Goal: Task Accomplishment & Management: Use online tool/utility

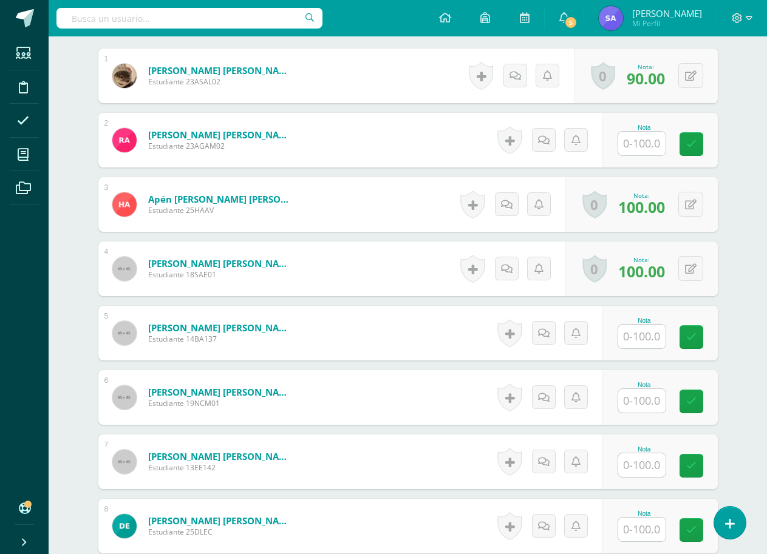
scroll to position [506, 0]
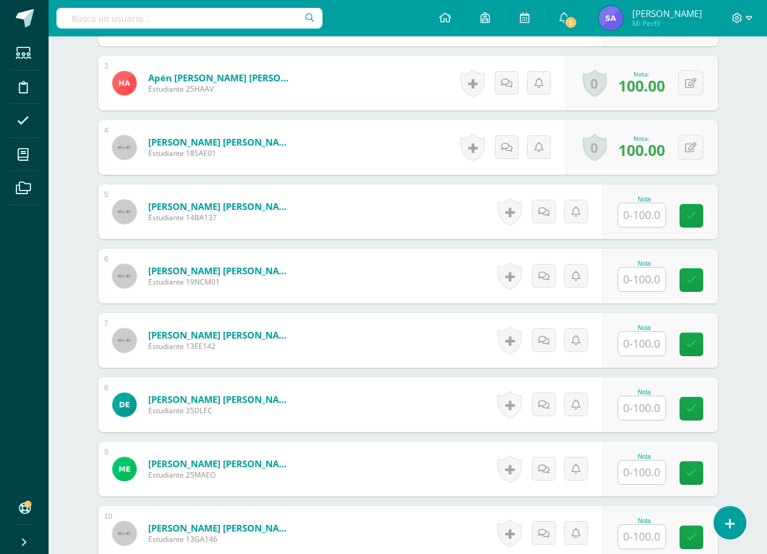
click at [640, 223] on input "text" at bounding box center [641, 215] width 47 height 24
type input "100"
click at [700, 209] on link at bounding box center [699, 216] width 24 height 24
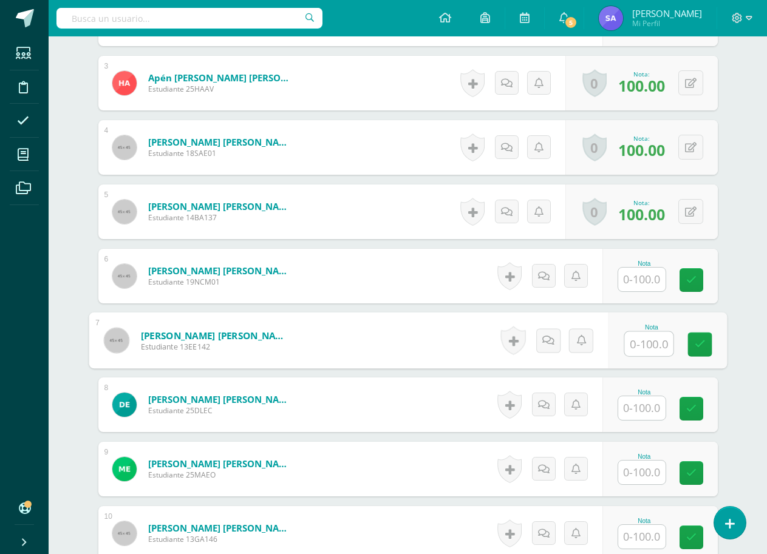
click at [649, 344] on input "text" at bounding box center [648, 344] width 49 height 24
type input "100"
click at [700, 348] on icon at bounding box center [699, 344] width 11 height 10
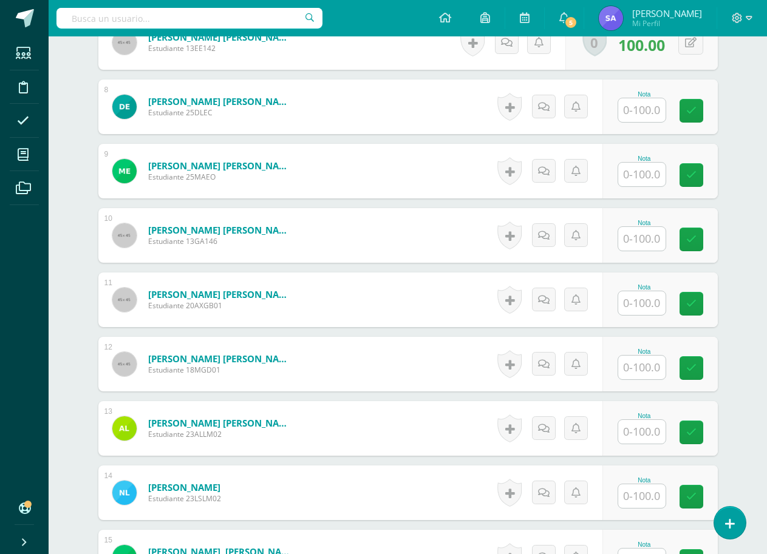
scroll to position [810, 0]
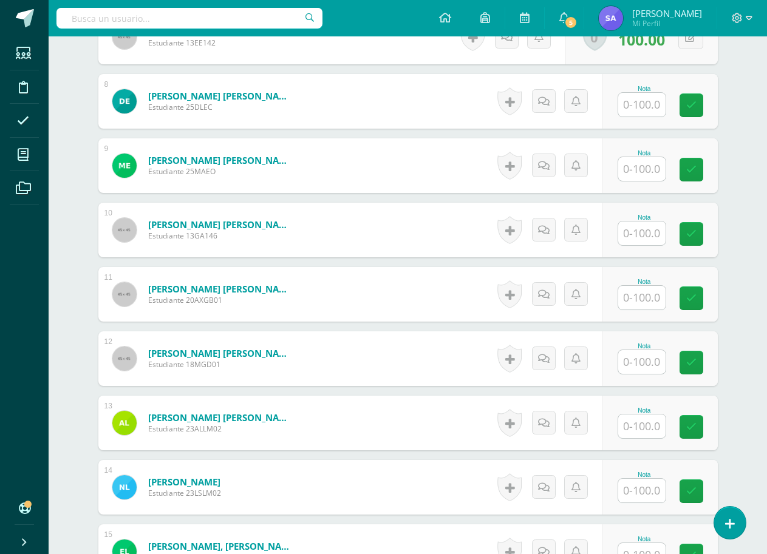
click at [652, 237] on input "text" at bounding box center [641, 234] width 47 height 24
type input "100"
click at [700, 235] on icon at bounding box center [699, 234] width 11 height 10
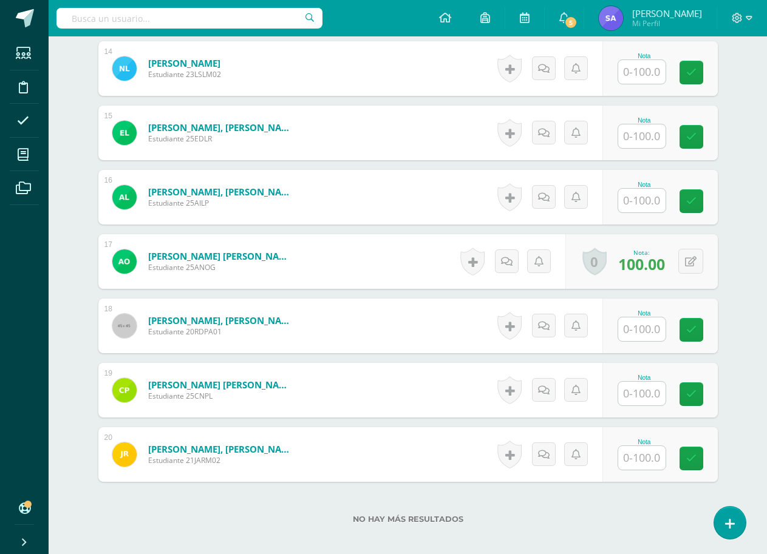
scroll to position [1234, 0]
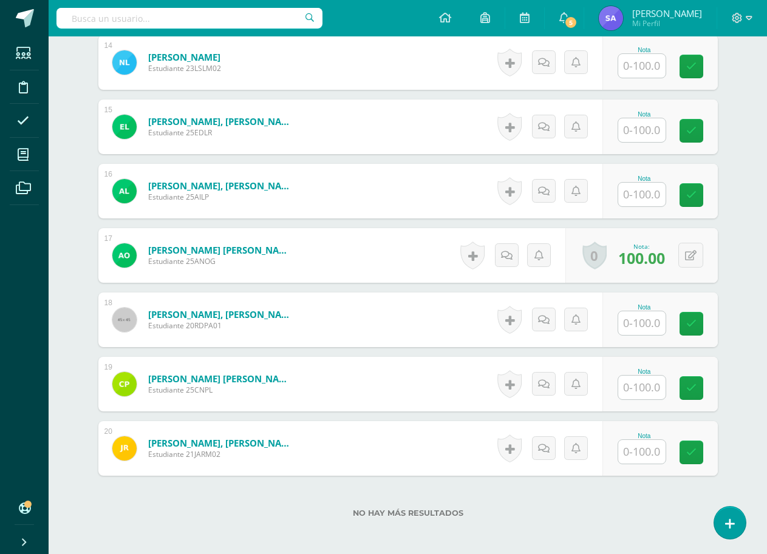
click at [631, 394] on input "text" at bounding box center [641, 388] width 47 height 24
type input "100"
click at [702, 391] on icon at bounding box center [699, 388] width 11 height 10
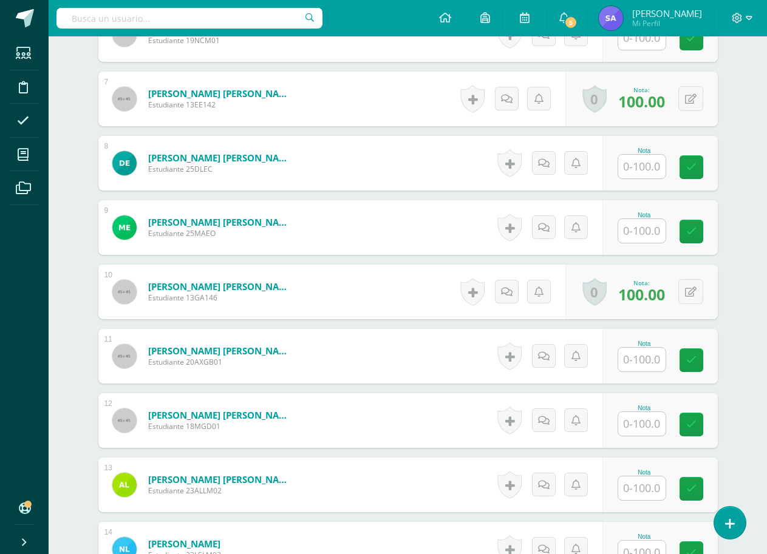
scroll to position [749, 0]
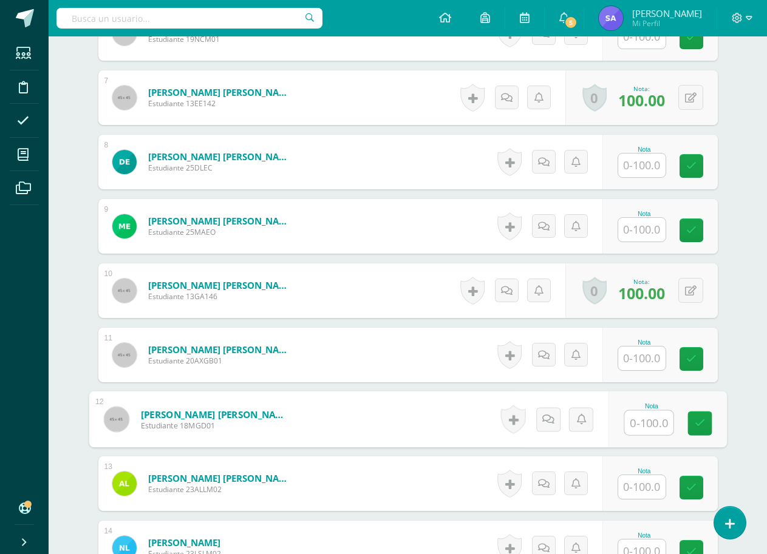
click at [644, 424] on input "text" at bounding box center [648, 423] width 49 height 24
type input "100"
click at [694, 421] on icon at bounding box center [699, 423] width 11 height 10
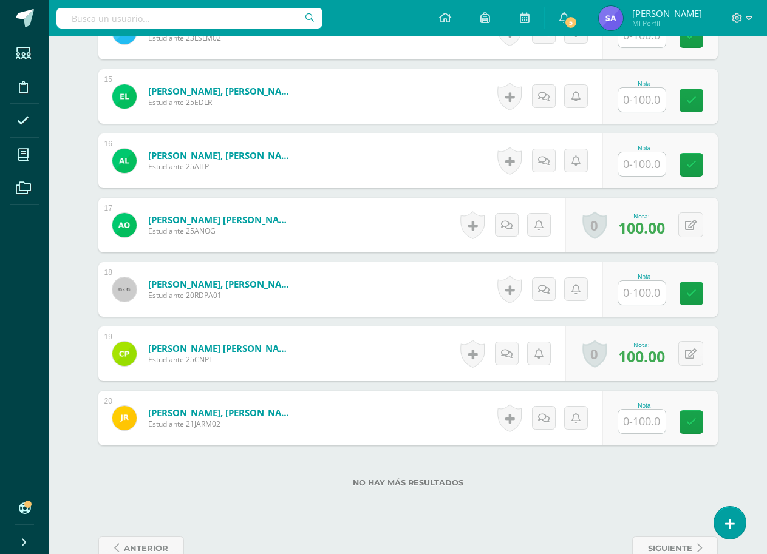
scroll to position [1295, 0]
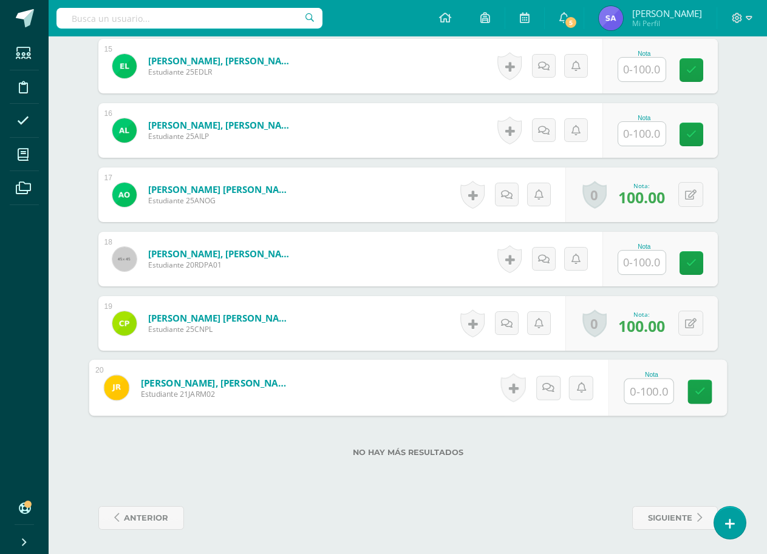
click at [648, 396] on input "text" at bounding box center [648, 391] width 49 height 24
type input "100"
click at [698, 398] on link at bounding box center [699, 392] width 24 height 24
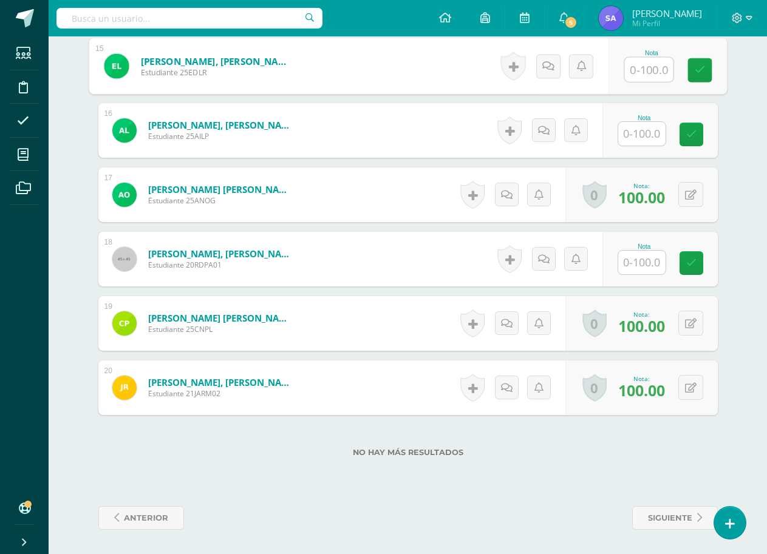
click at [644, 73] on input "text" at bounding box center [648, 70] width 49 height 24
type input "90"
click at [696, 69] on icon at bounding box center [699, 70] width 11 height 10
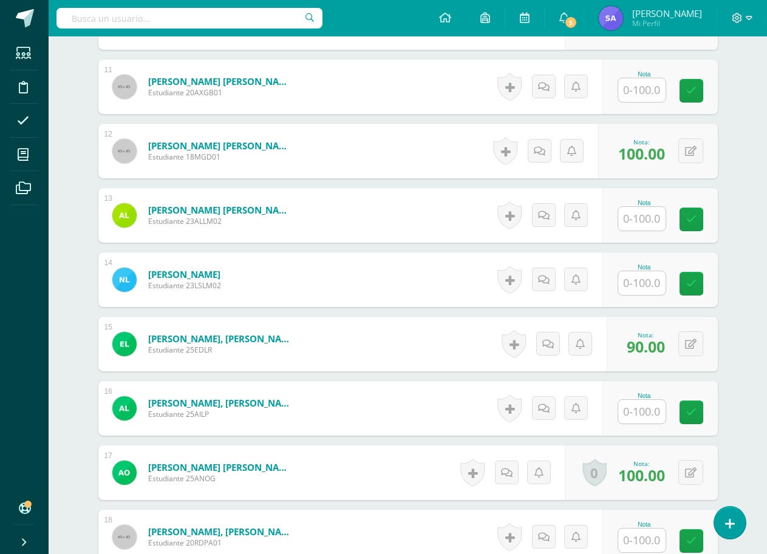
scroll to position [810, 0]
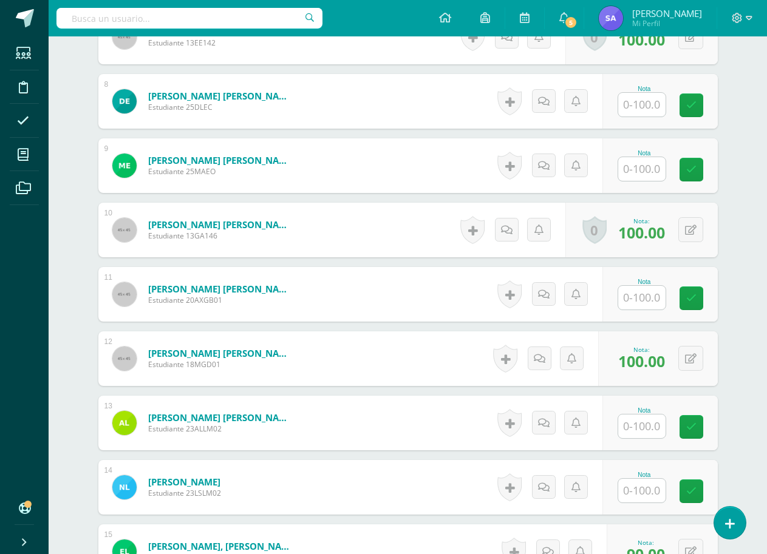
click at [640, 108] on input "text" at bounding box center [641, 105] width 47 height 24
type input "100"
click at [693, 107] on link at bounding box center [699, 105] width 24 height 24
